Goal: Transaction & Acquisition: Purchase product/service

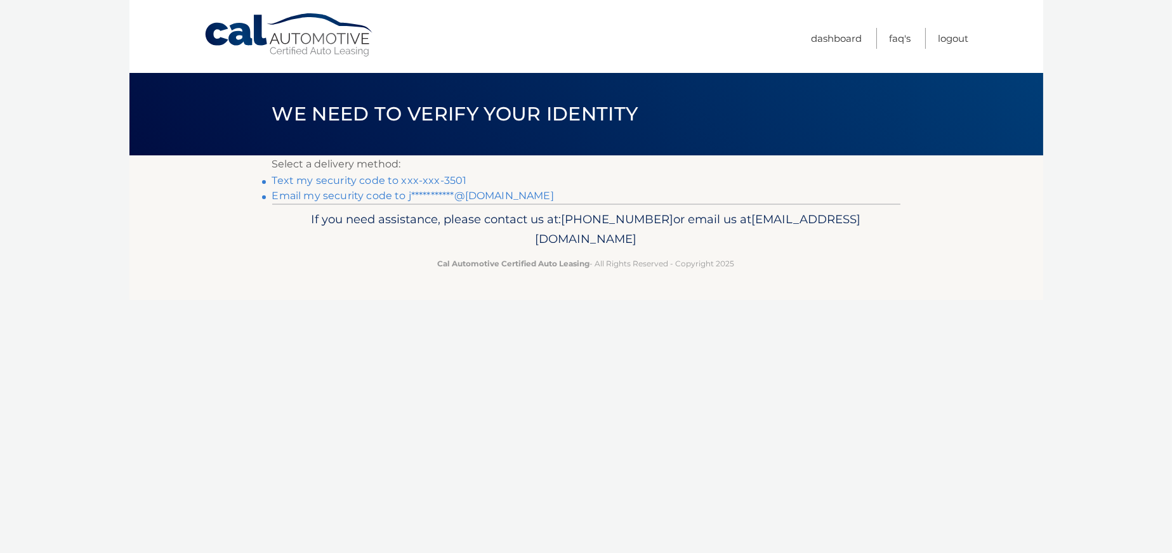
click at [363, 183] on link "Text my security code to xxx-xxx-3501" at bounding box center [369, 181] width 195 height 12
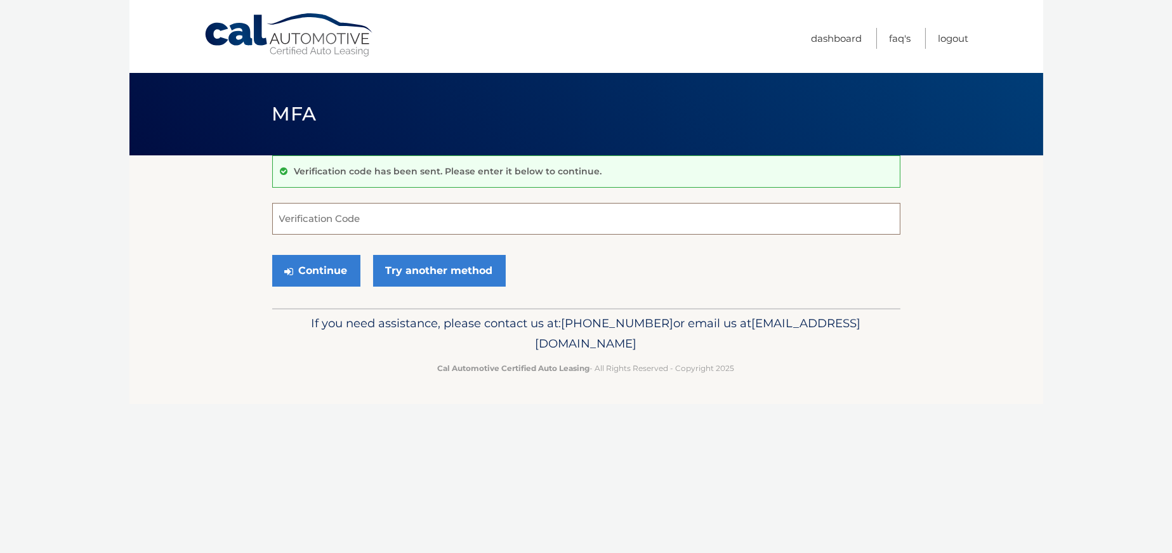
click at [353, 223] on input "Verification Code" at bounding box center [586, 219] width 628 height 32
type input "976440"
click at [333, 268] on button "Continue" at bounding box center [316, 271] width 88 height 32
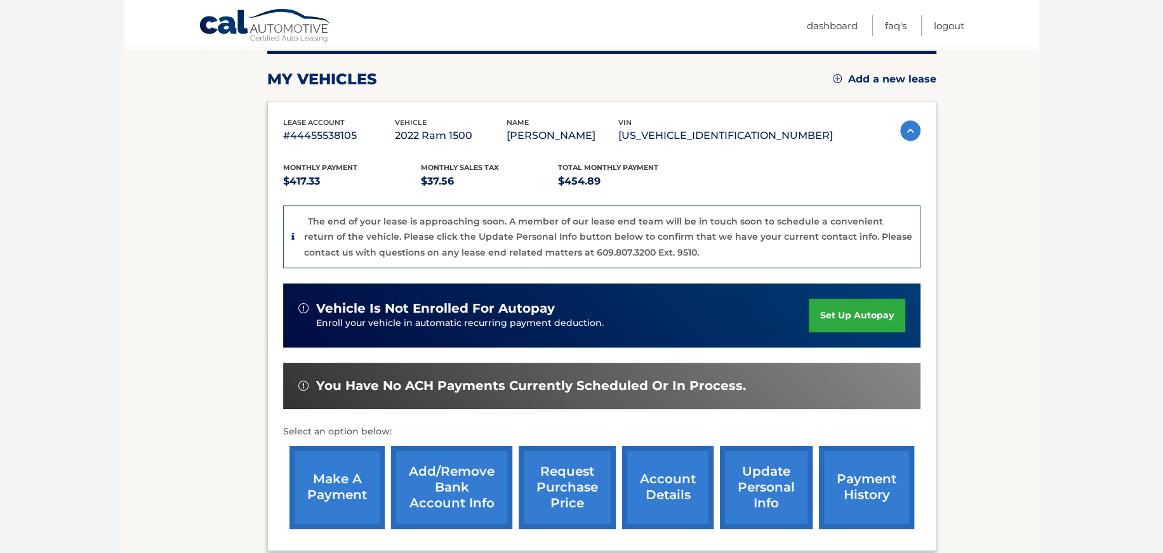
scroll to position [190, 0]
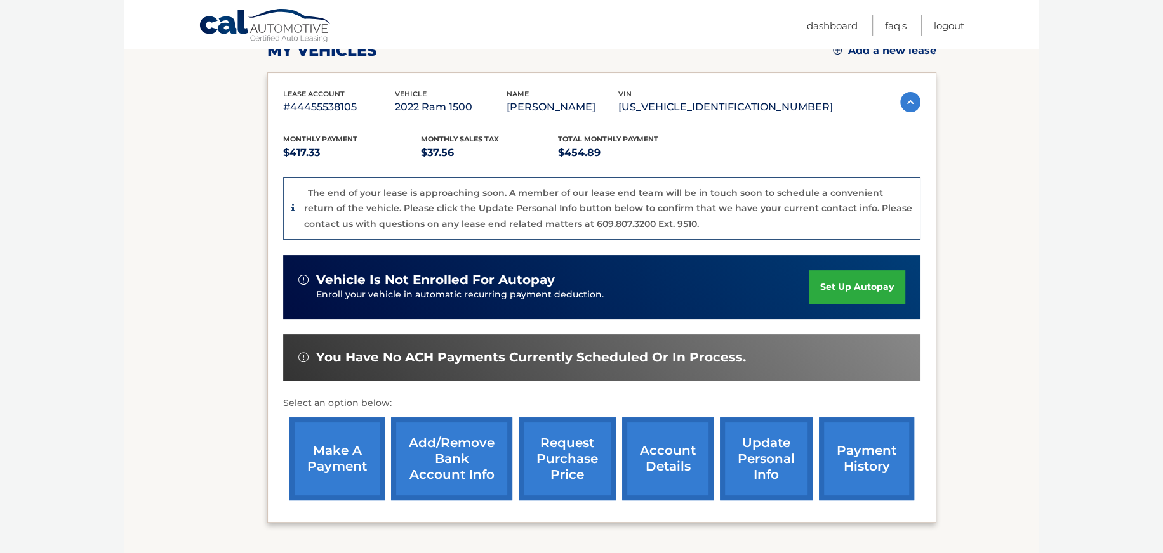
click at [328, 451] on link "make a payment" at bounding box center [336, 459] width 95 height 83
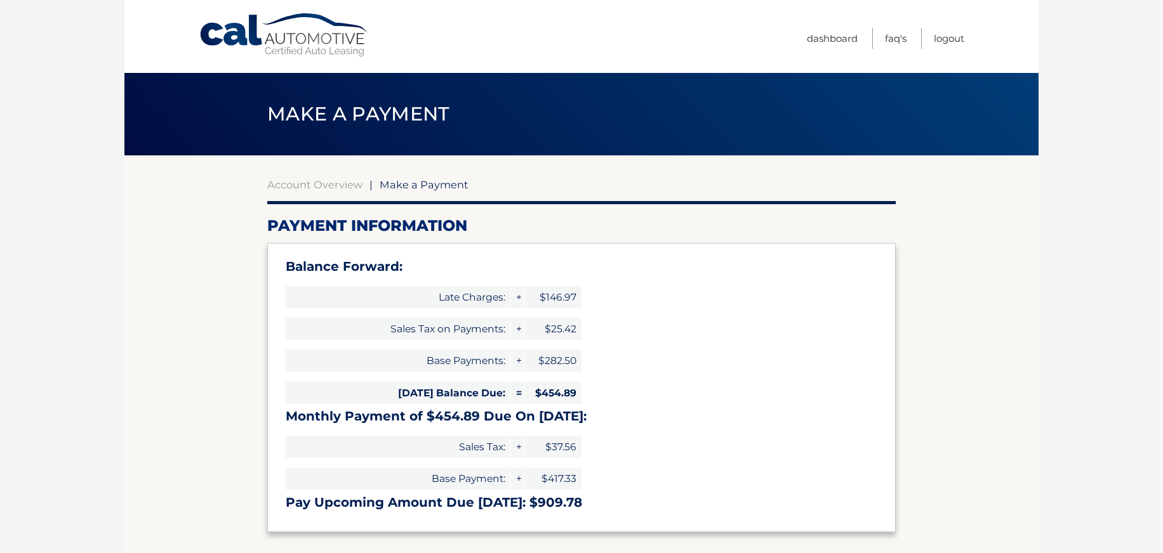
select select "NmIyYWI5YWMtMWI2OC00NTJmLWIxNmEtZjdlNjllZDYyZjMx"
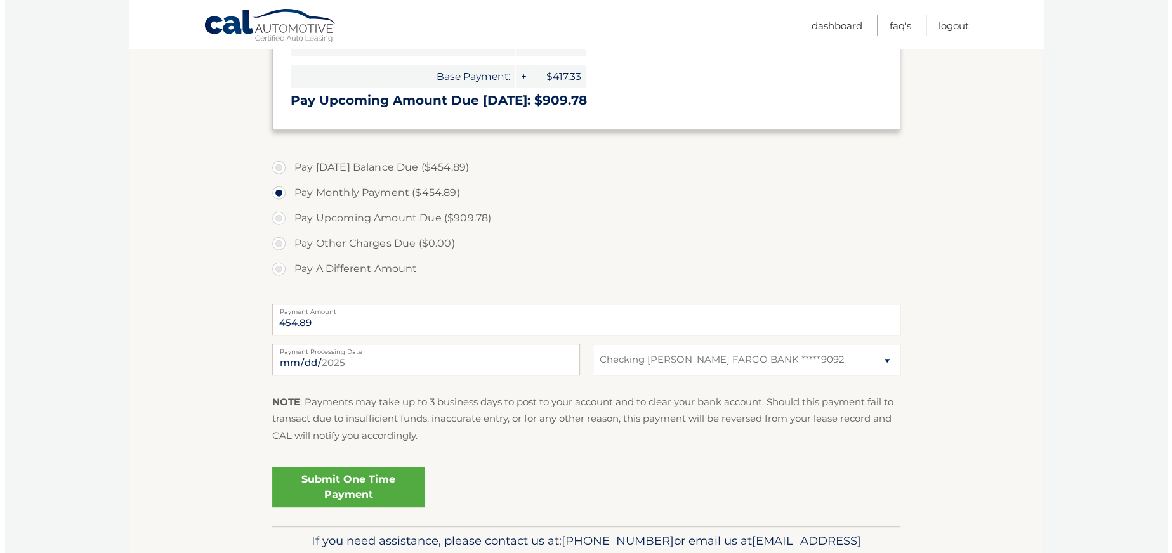
scroll to position [381, 0]
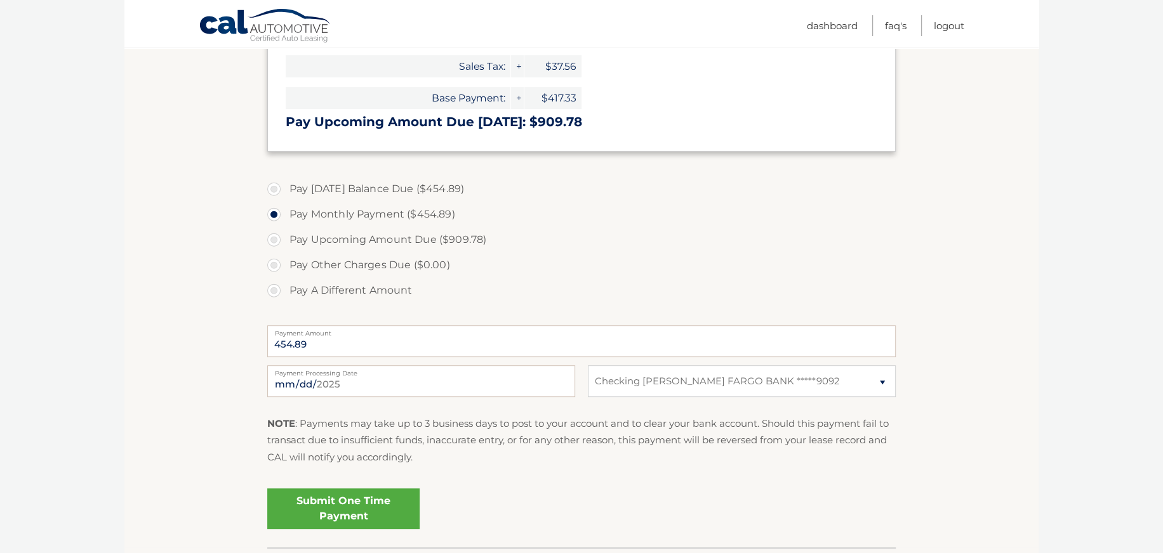
click at [330, 505] on link "Submit One Time Payment" at bounding box center [343, 509] width 152 height 41
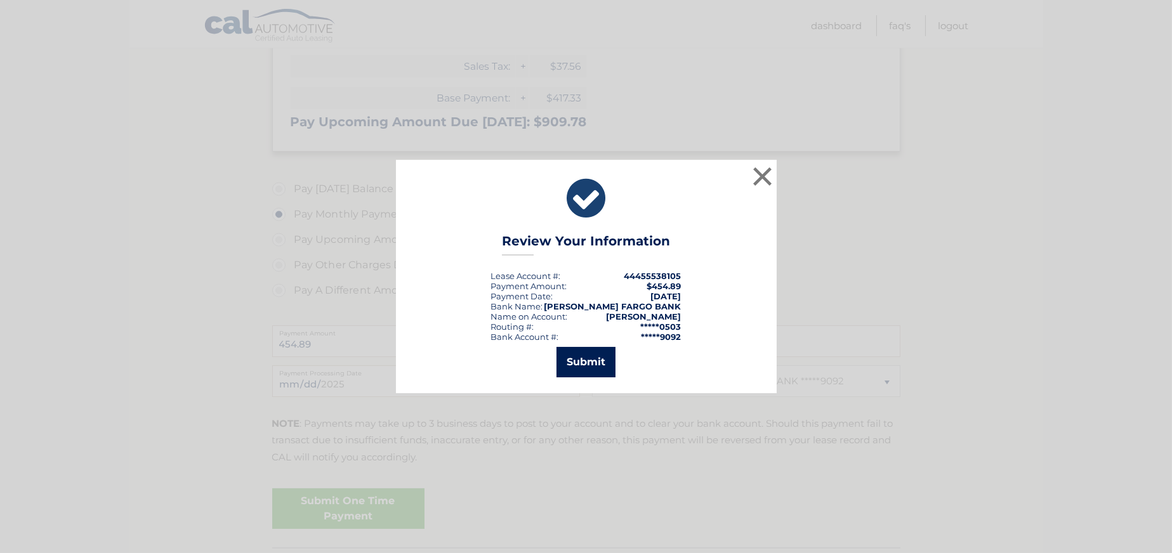
click at [574, 360] on button "Submit" at bounding box center [586, 362] width 59 height 30
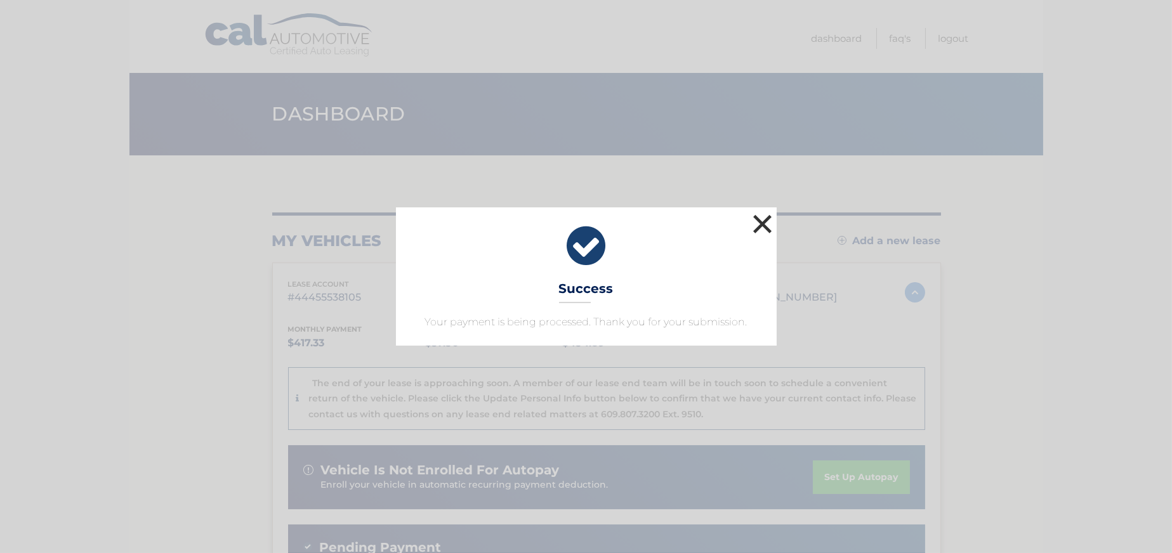
click at [760, 224] on button "×" at bounding box center [762, 223] width 25 height 25
